Goal: Check status

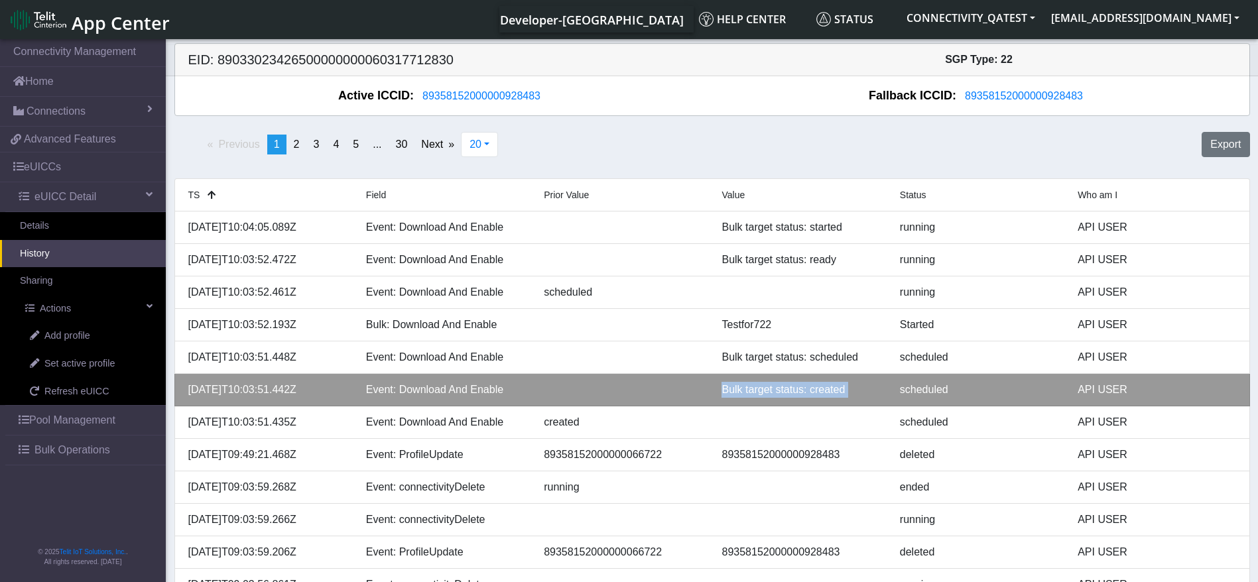
drag, startPoint x: 681, startPoint y: 388, endPoint x: 893, endPoint y: 387, distance: 211.6
click at [893, 387] on div "[DATE]T10:03:51.442Z Event: Download And Enable Bulk target status: created sch…" at bounding box center [712, 390] width 1068 height 16
click at [784, 393] on div "Bulk target status: created" at bounding box center [801, 390] width 178 height 16
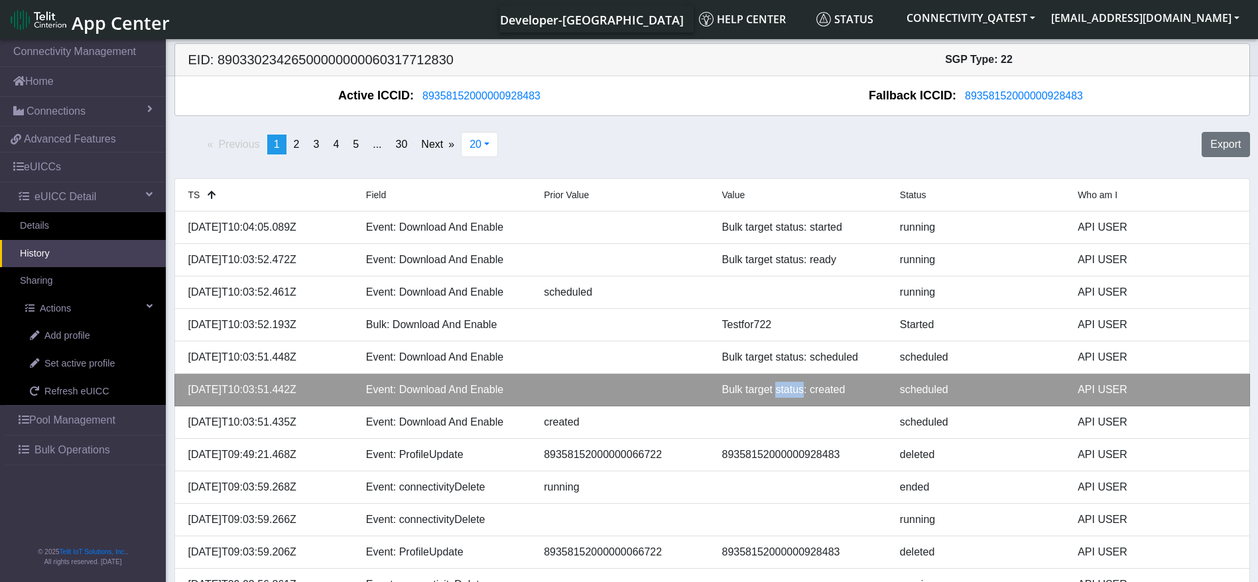
click at [784, 393] on div "Bulk target status: created" at bounding box center [801, 390] width 178 height 16
drag, startPoint x: 850, startPoint y: 387, endPoint x: 720, endPoint y: 386, distance: 129.3
click at [720, 386] on div "Bulk target status: created" at bounding box center [801, 390] width 178 height 16
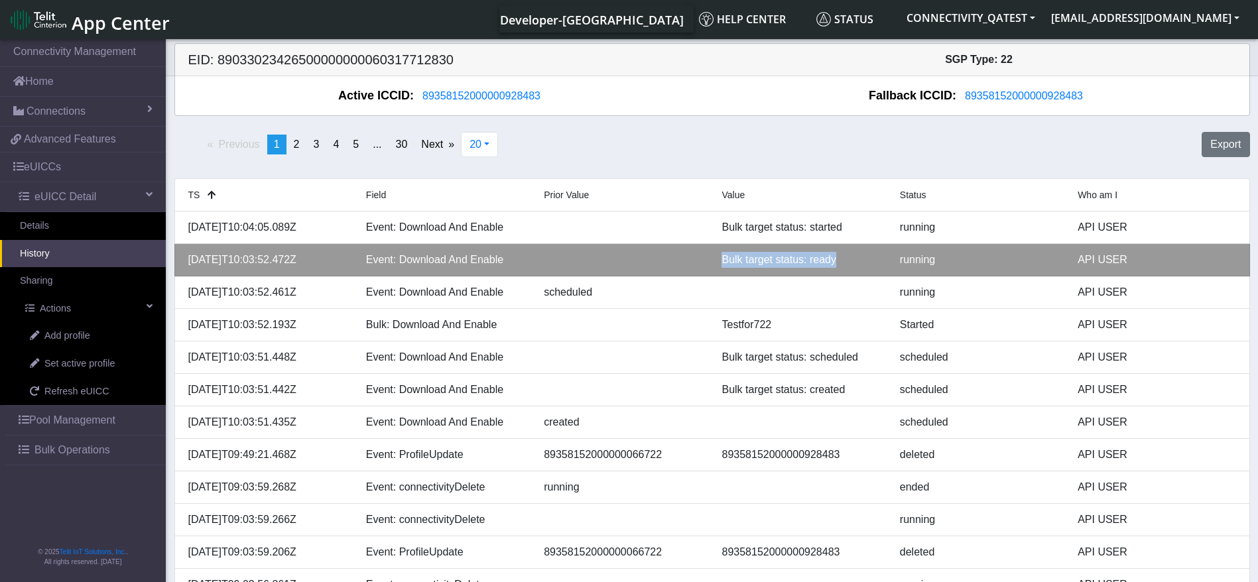
drag, startPoint x: 776, startPoint y: 259, endPoint x: 699, endPoint y: 258, distance: 76.9
click at [699, 258] on div "[DATE]T10:03:52.472Z Event: Download And Enable Bulk target status: ready runni…" at bounding box center [712, 260] width 1068 height 16
